Goal: Check status: Check status

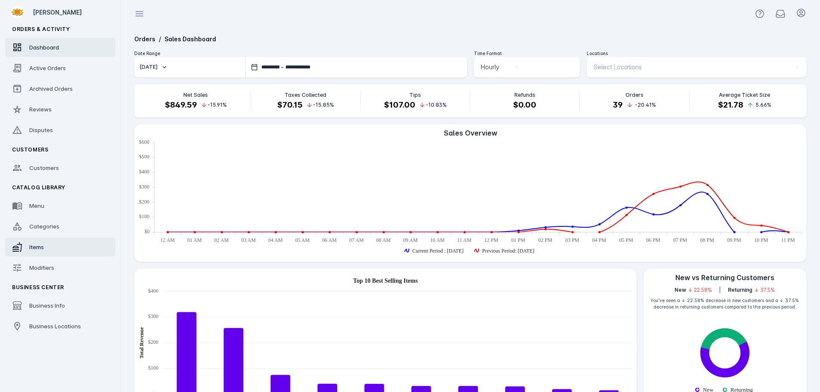
click at [43, 245] on span "Items" at bounding box center [36, 247] width 15 height 7
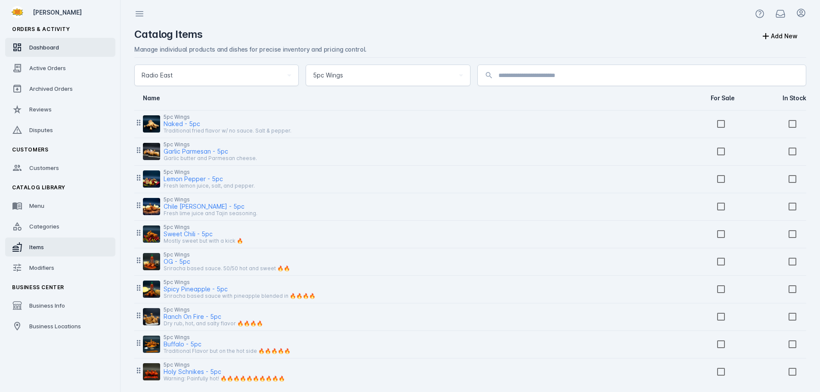
click at [49, 50] on span "Dashboard" at bounding box center [44, 47] width 30 height 7
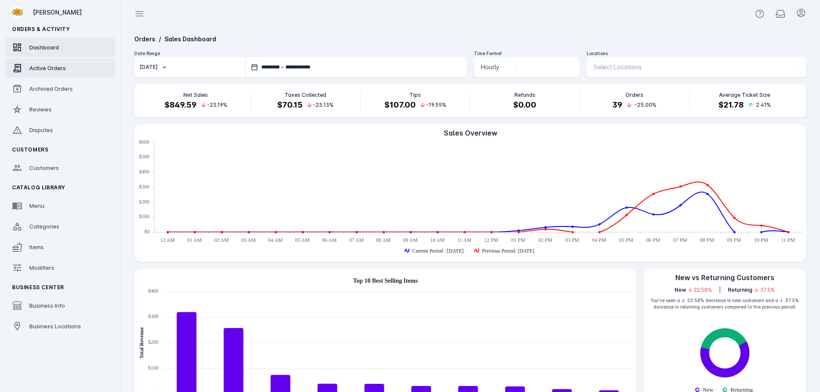
click at [48, 67] on span "Active Orders" at bounding box center [47, 68] width 37 height 7
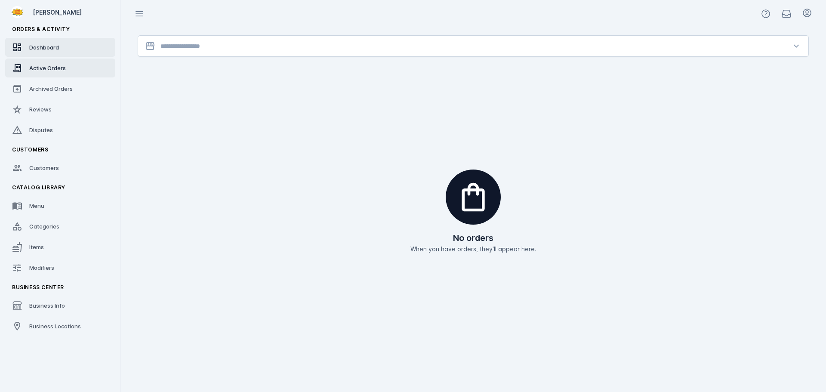
click at [49, 52] on link "Dashboard" at bounding box center [60, 47] width 110 height 19
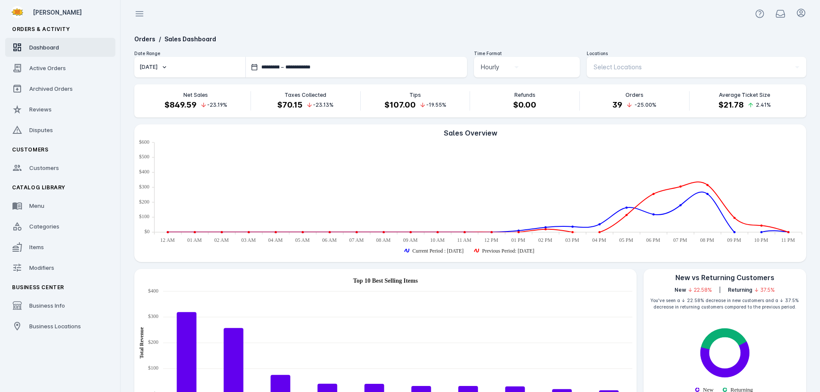
click at [5, 38] on link "Dashboard" at bounding box center [60, 47] width 110 height 19
